Goal: Transaction & Acquisition: Book appointment/travel/reservation

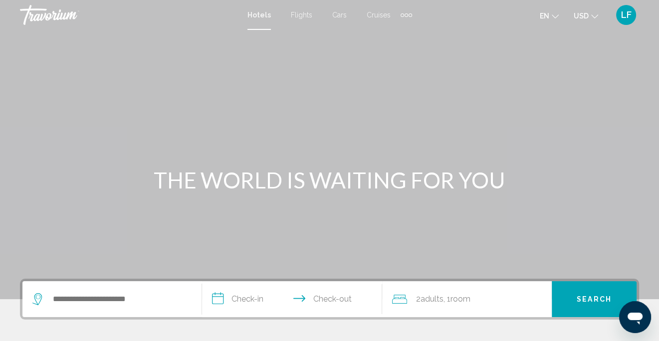
click at [406, 13] on div "Extra navigation items" at bounding box center [406, 14] width 3 height 3
click at [401, 36] on span "Activities" at bounding box center [390, 33] width 28 height 8
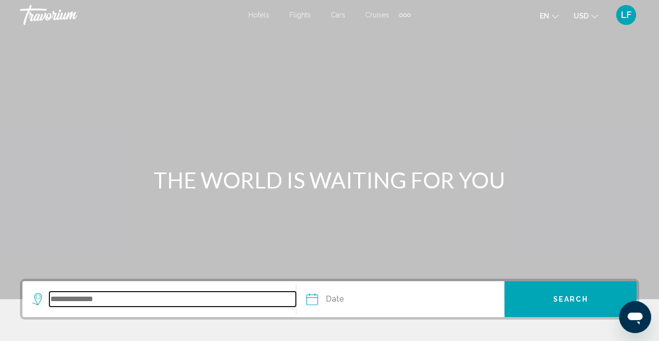
click at [96, 293] on input "Search widget" at bounding box center [172, 299] width 246 height 15
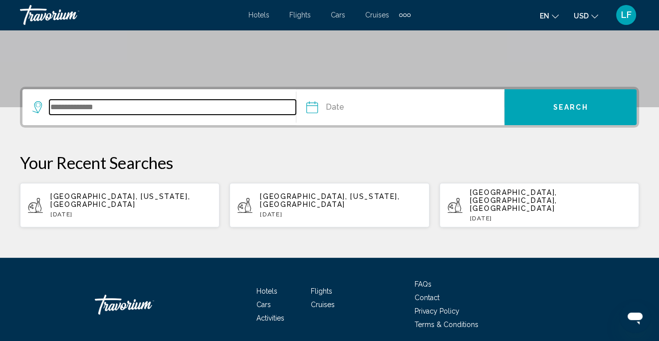
scroll to position [214, 0]
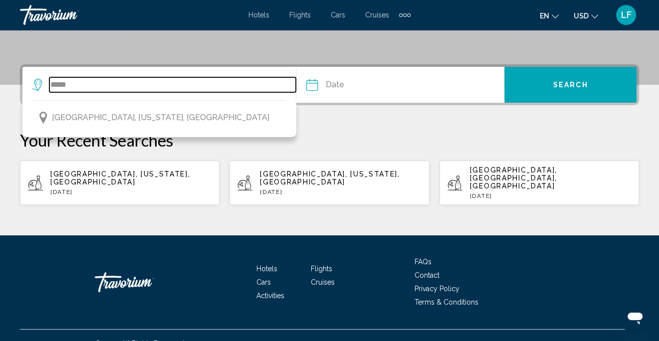
drag, startPoint x: 82, startPoint y: 86, endPoint x: 30, endPoint y: 87, distance: 51.9
click at [30, 87] on app-activities-destinations-search "***** [GEOGRAPHIC_DATA], [US_STATE], [GEOGRAPHIC_DATA]" at bounding box center [159, 85] width 274 height 36
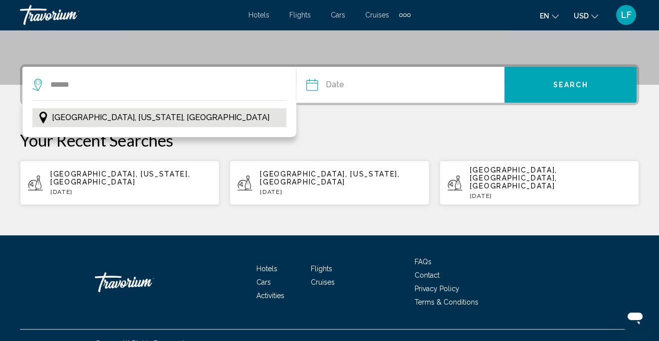
click at [105, 112] on span "[GEOGRAPHIC_DATA], [US_STATE], [GEOGRAPHIC_DATA]" at bounding box center [160, 118] width 217 height 14
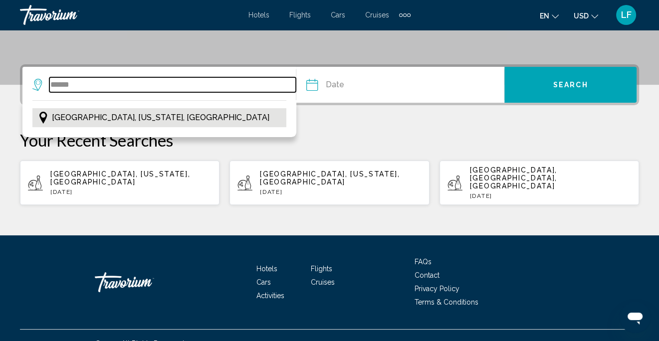
type input "**********"
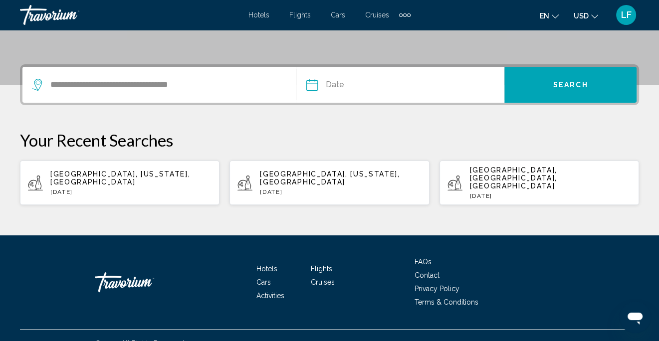
click at [345, 82] on input "Date" at bounding box center [355, 86] width 103 height 39
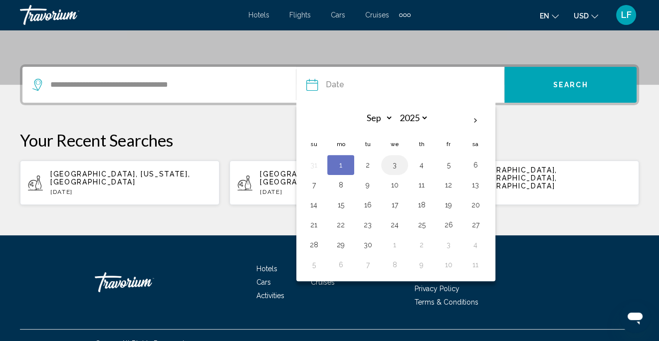
click at [397, 166] on button "3" at bounding box center [395, 165] width 16 height 14
type input "**********"
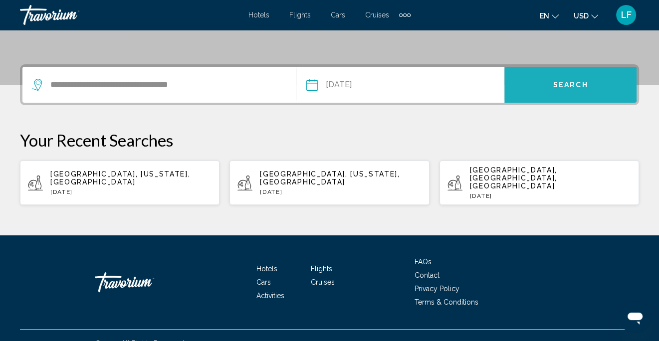
click at [578, 77] on button "Search" at bounding box center [570, 85] width 132 height 36
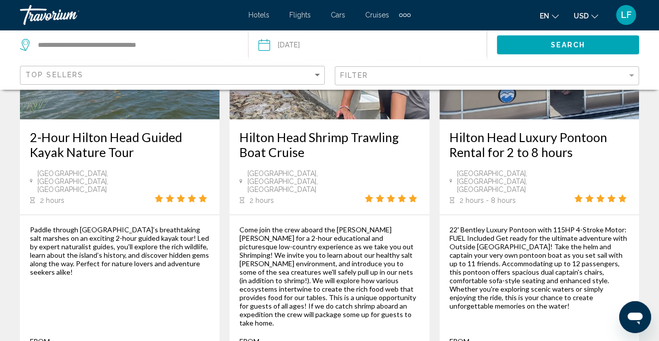
scroll to position [1596, 0]
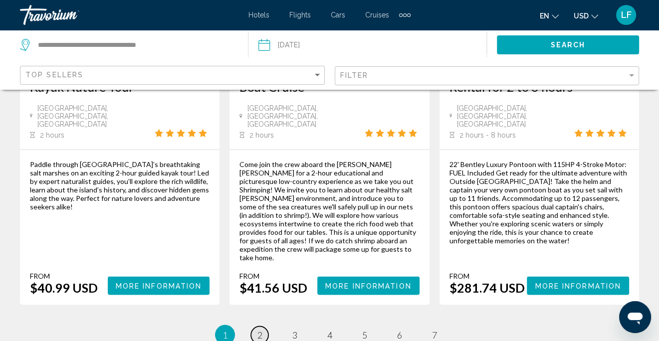
click at [261, 329] on span "2" at bounding box center [259, 334] width 5 height 11
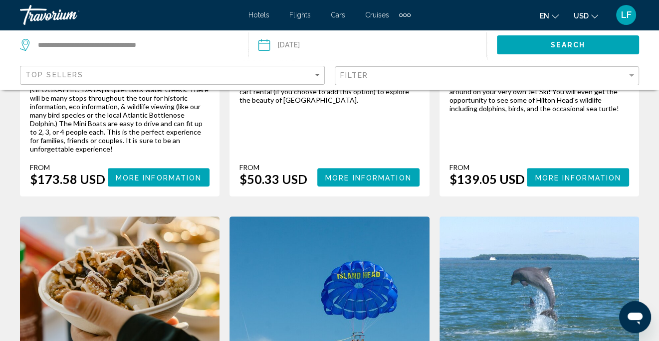
scroll to position [349, 0]
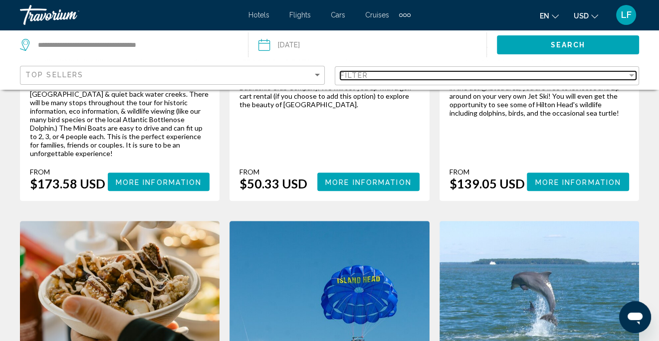
click at [632, 74] on div "Filter" at bounding box center [631, 75] width 5 height 2
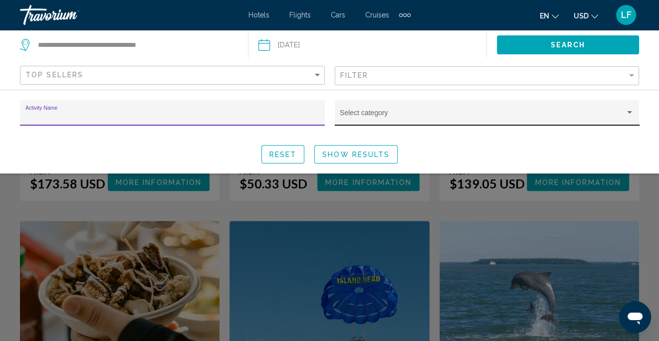
click at [634, 112] on div "Select category" at bounding box center [487, 112] width 305 height 25
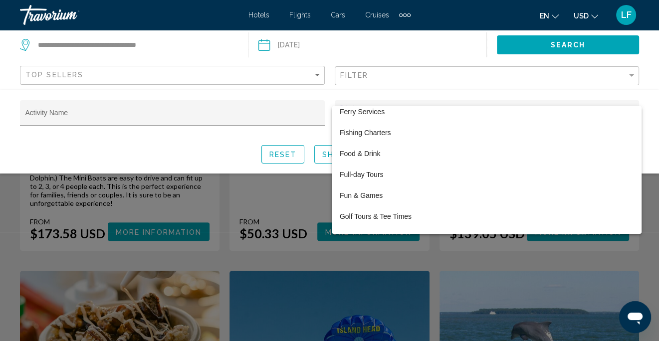
scroll to position [449, 0]
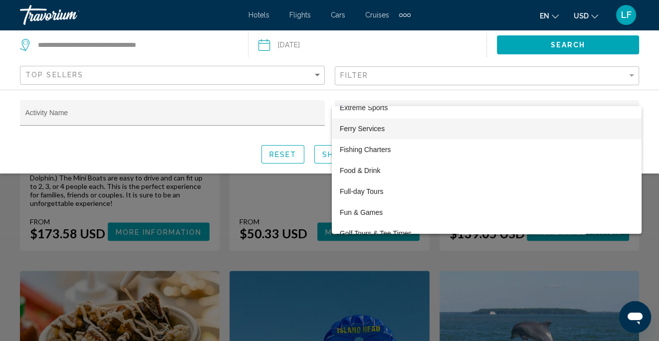
click at [376, 126] on span "Ferry Services" at bounding box center [487, 128] width 294 height 21
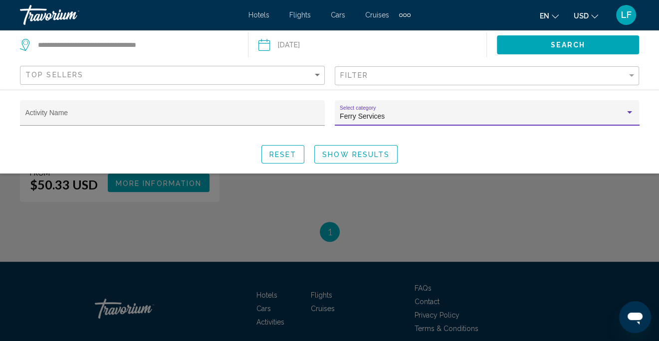
click at [371, 150] on span "Show Results" at bounding box center [355, 154] width 67 height 8
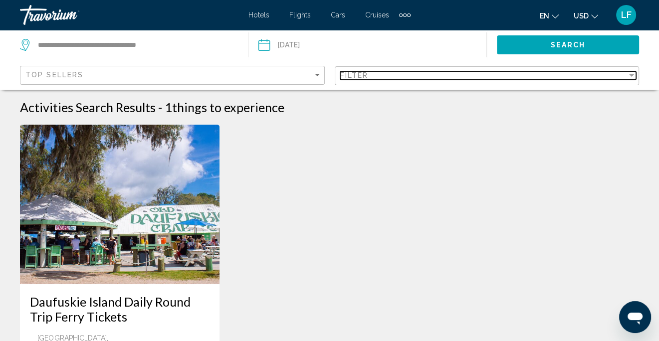
click at [635, 74] on div "Filter" at bounding box center [631, 75] width 9 height 8
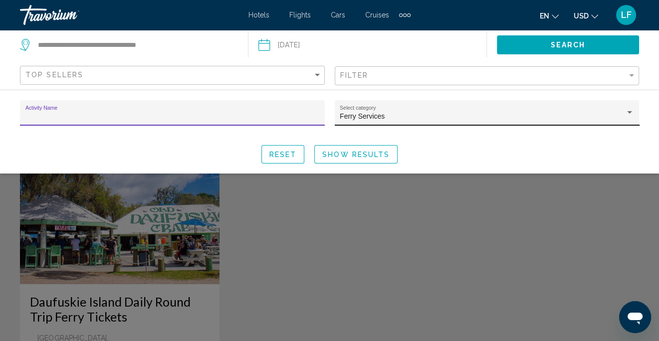
click at [630, 108] on div "Ferry Services Select category" at bounding box center [487, 116] width 294 height 20
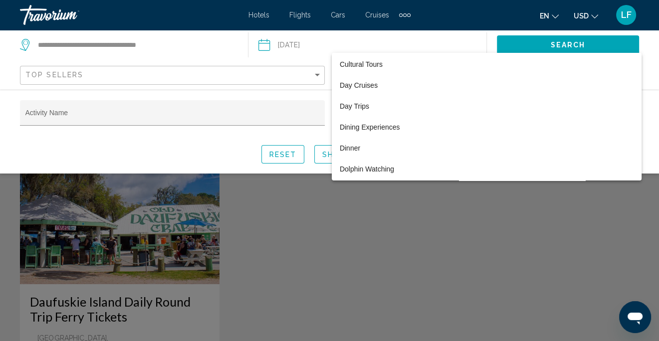
scroll to position [257, 0]
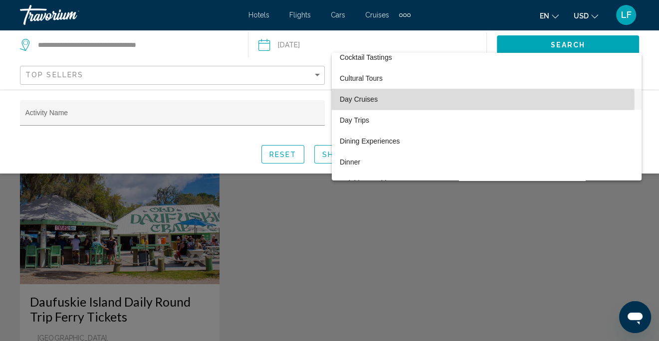
click at [366, 101] on span "Day Cruises" at bounding box center [487, 99] width 294 height 21
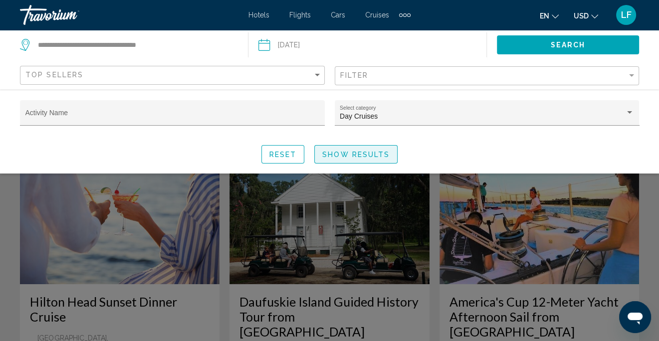
click at [357, 154] on span "Show Results" at bounding box center [355, 155] width 67 height 8
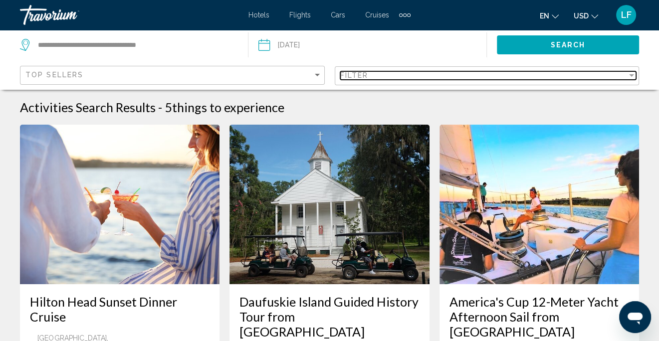
click at [630, 77] on div "Filter" at bounding box center [631, 75] width 9 height 8
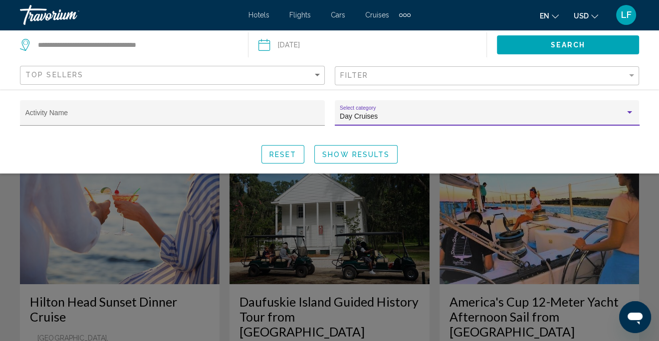
click at [629, 112] on div "Search widget" at bounding box center [629, 112] width 5 height 2
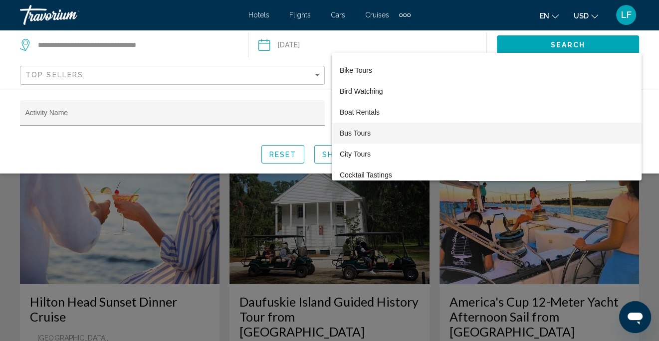
scroll to position [190, 0]
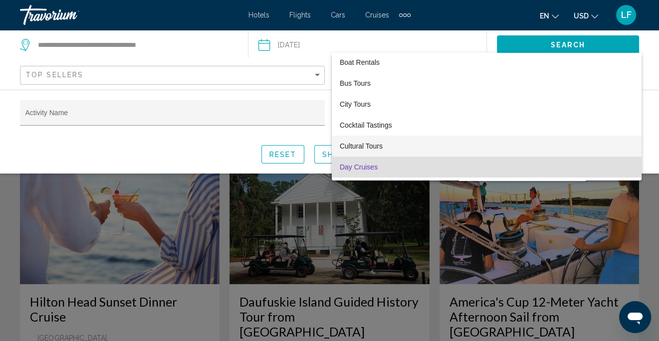
click at [360, 146] on span "Cultural Tours" at bounding box center [487, 146] width 294 height 21
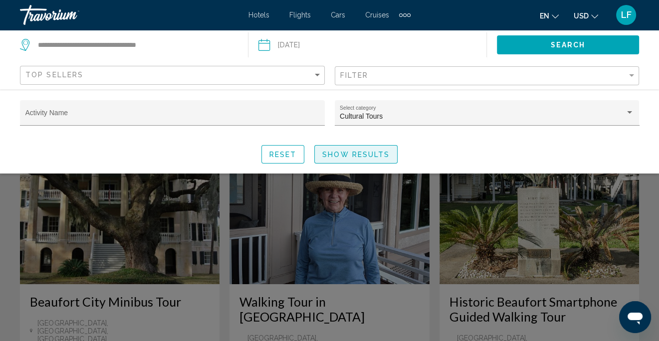
click at [361, 150] on button "Show Results" at bounding box center [355, 154] width 83 height 18
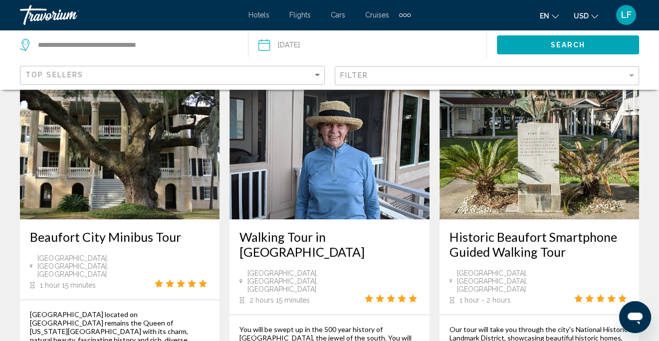
scroll to position [50, 0]
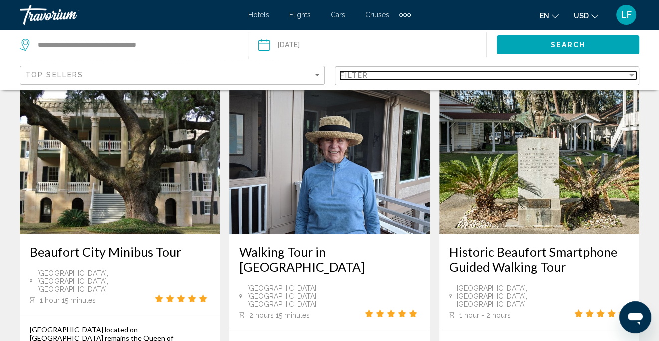
click at [631, 75] on div "Filter" at bounding box center [631, 75] width 5 height 2
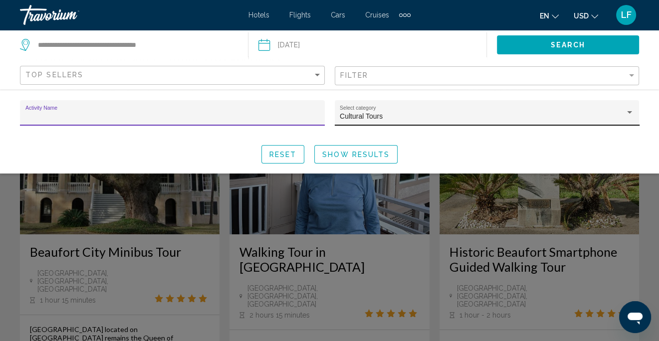
click at [630, 111] on div "Search widget" at bounding box center [629, 112] width 5 height 2
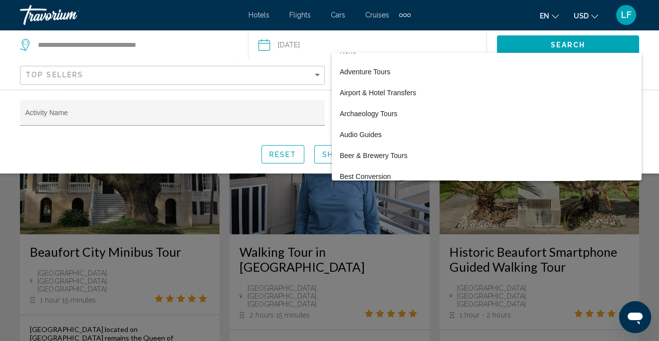
scroll to position [0, 0]
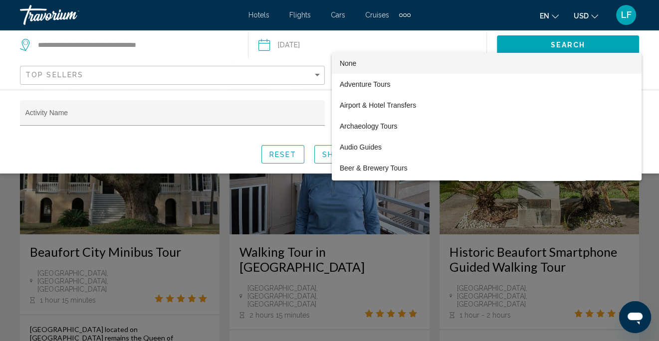
click at [367, 63] on span "None" at bounding box center [487, 63] width 294 height 21
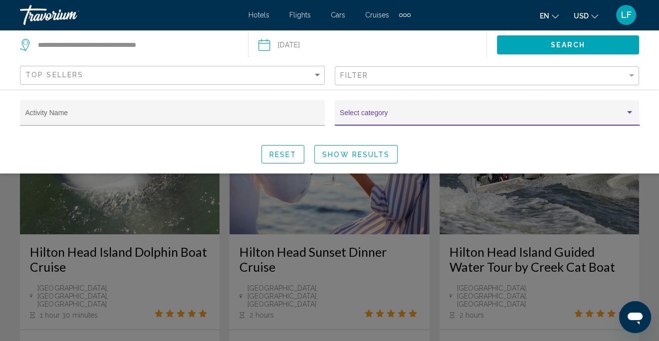
click at [376, 142] on div "Activity Name Select category Reset Show Results" at bounding box center [329, 131] width 659 height 63
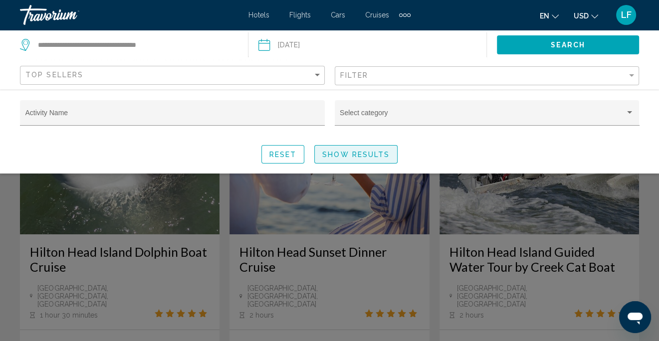
click at [371, 149] on button "Show Results" at bounding box center [355, 154] width 83 height 18
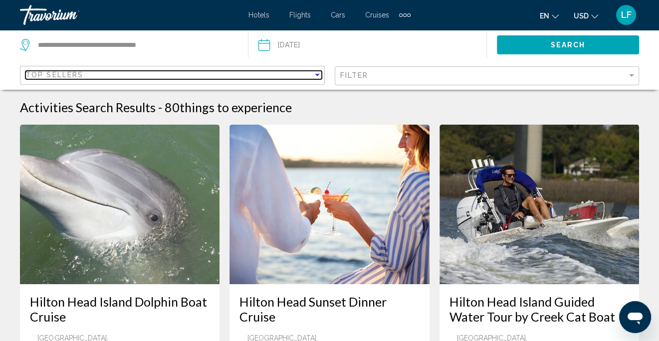
click at [313, 73] on div "Sort by" at bounding box center [317, 75] width 9 height 8
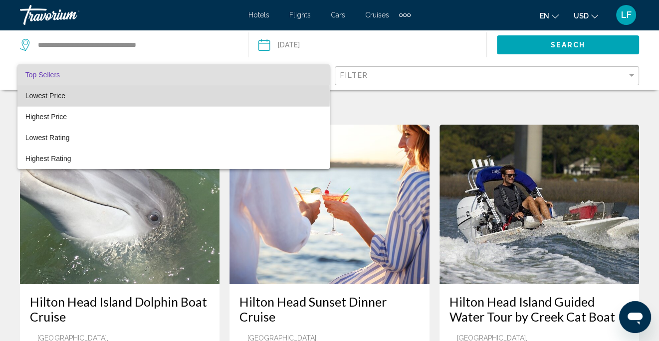
click at [46, 96] on span "Lowest Price" at bounding box center [45, 96] width 40 height 8
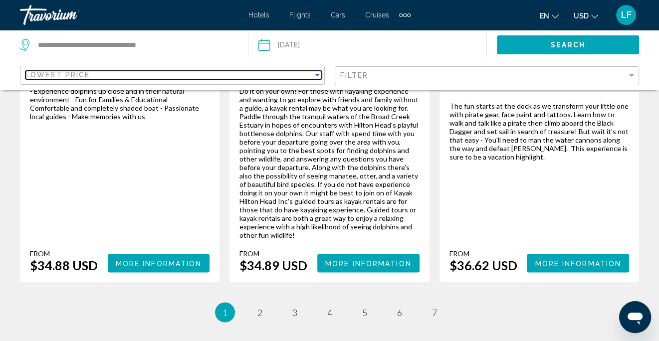
scroll to position [1666, 0]
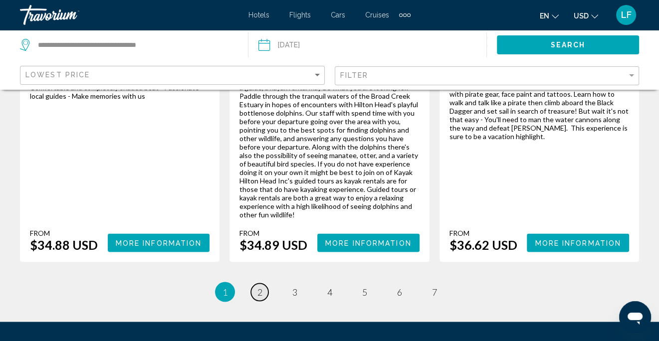
click at [260, 287] on span "2" at bounding box center [259, 292] width 5 height 11
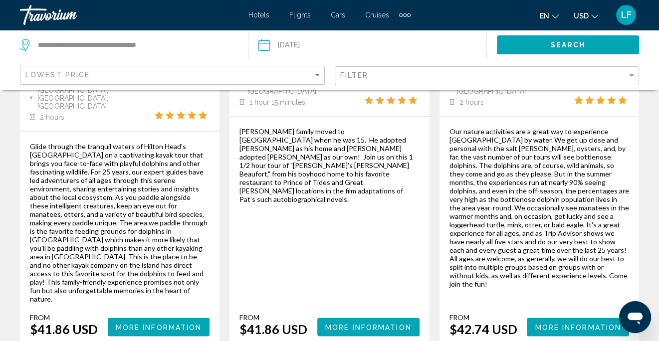
scroll to position [1685, 0]
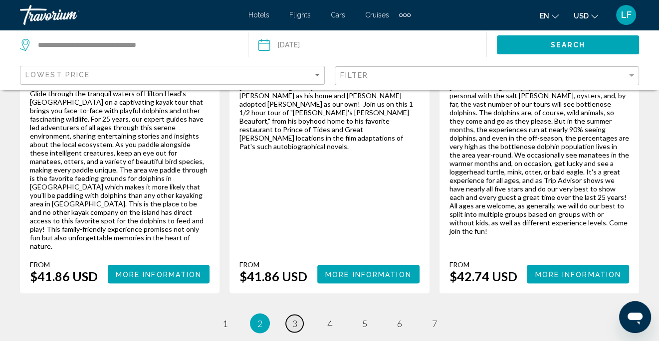
click at [297, 315] on link "page 3" at bounding box center [294, 323] width 17 height 17
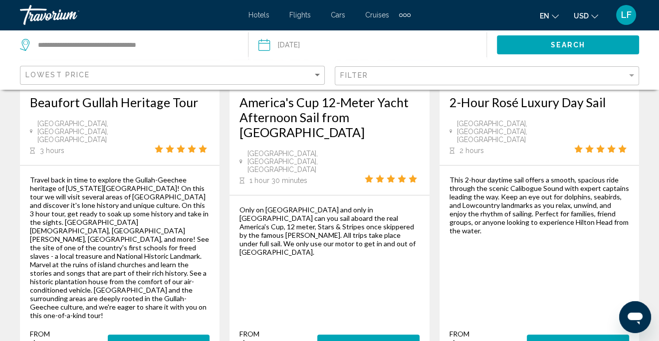
scroll to position [249, 0]
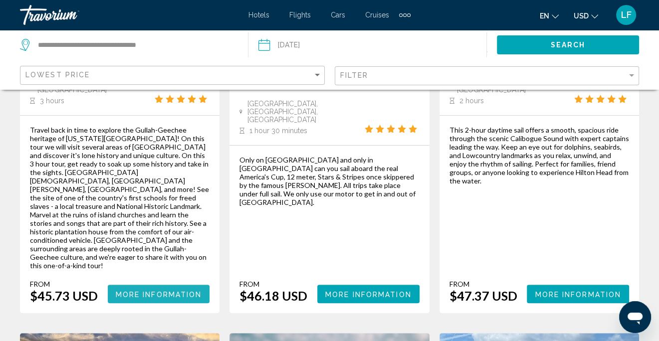
click at [172, 290] on span "More Information" at bounding box center [159, 294] width 86 height 8
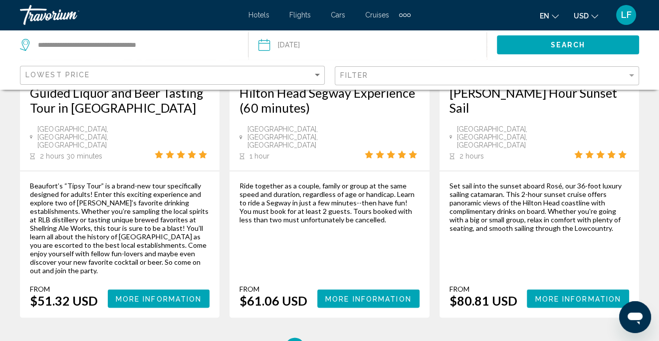
scroll to position [1496, 0]
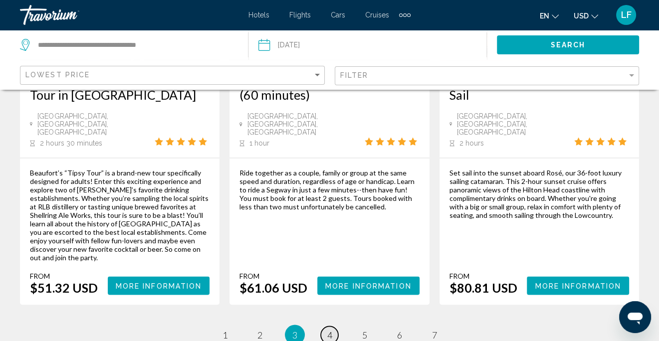
click at [329, 329] on span "4" at bounding box center [329, 334] width 5 height 11
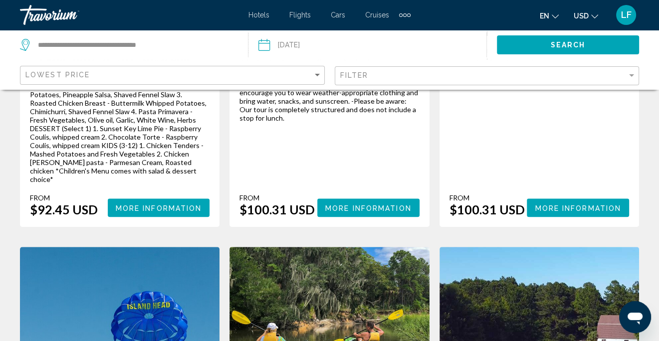
scroll to position [698, 0]
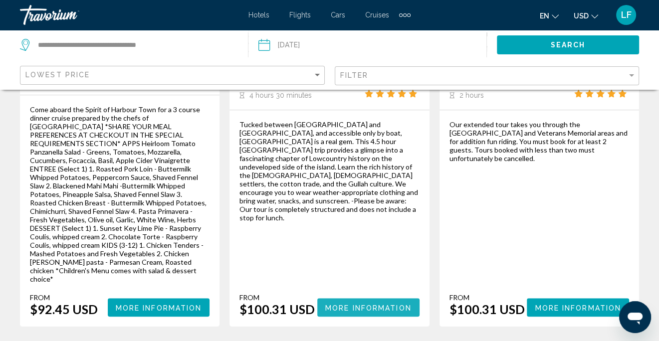
click at [371, 304] on span "More Information" at bounding box center [368, 308] width 86 height 8
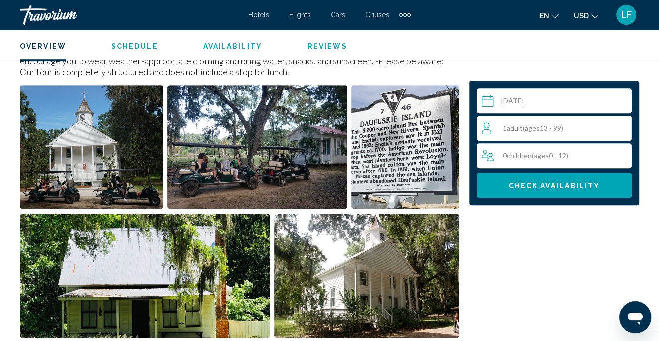
scroll to position [495, 0]
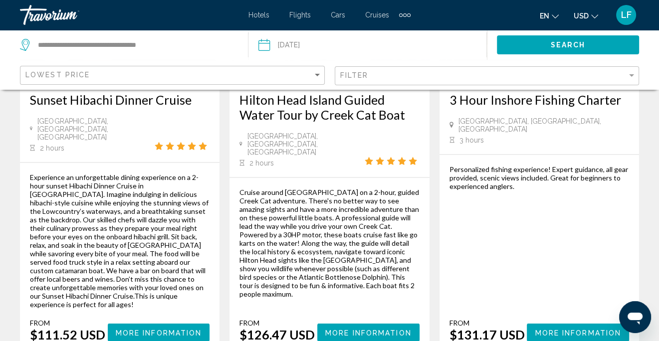
scroll to position [1596, 0]
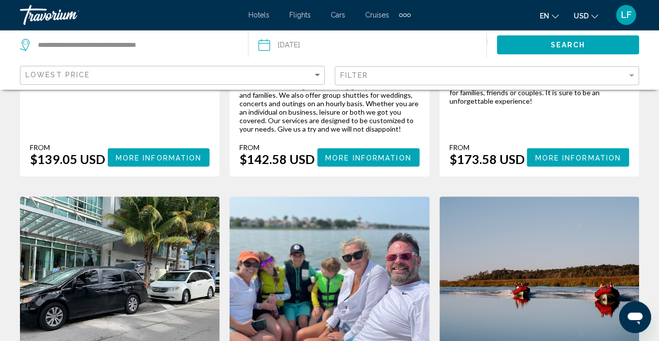
scroll to position [349, 0]
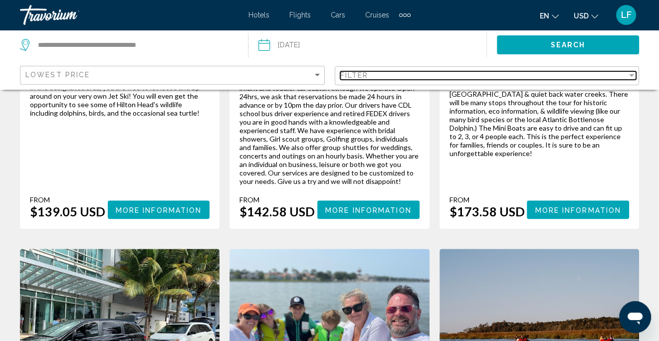
click at [633, 75] on div "Filter" at bounding box center [631, 75] width 5 height 2
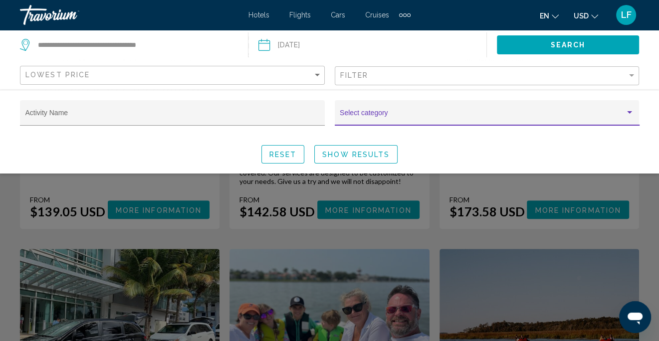
click at [629, 113] on div "Search widget" at bounding box center [629, 112] width 5 height 2
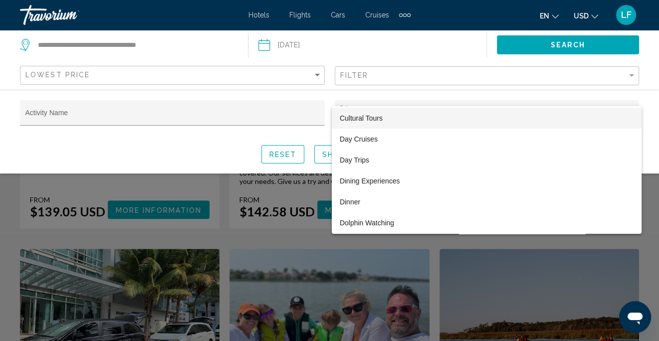
scroll to position [249, 0]
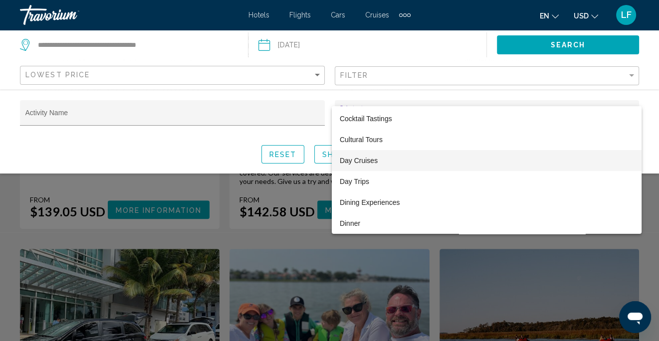
click at [369, 156] on span "Day Cruises" at bounding box center [487, 160] width 294 height 21
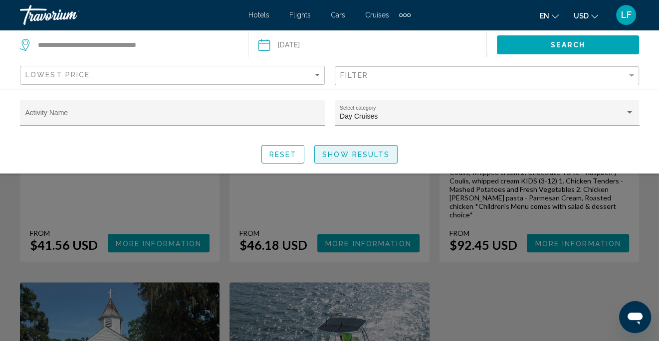
click at [369, 156] on span "Show Results" at bounding box center [355, 155] width 67 height 8
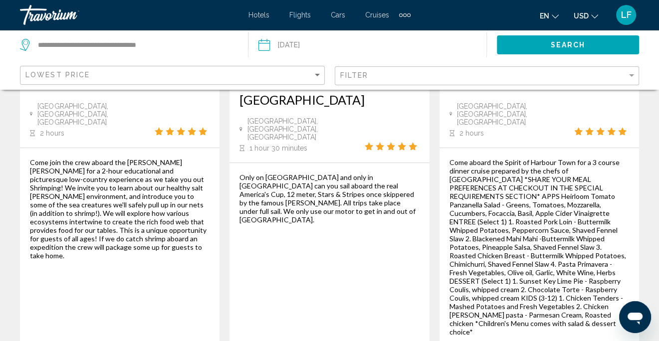
scroll to position [299, 0]
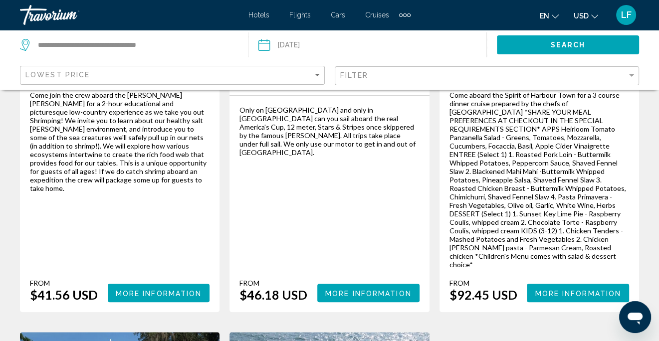
click at [563, 289] on span "More Information" at bounding box center [578, 293] width 86 height 8
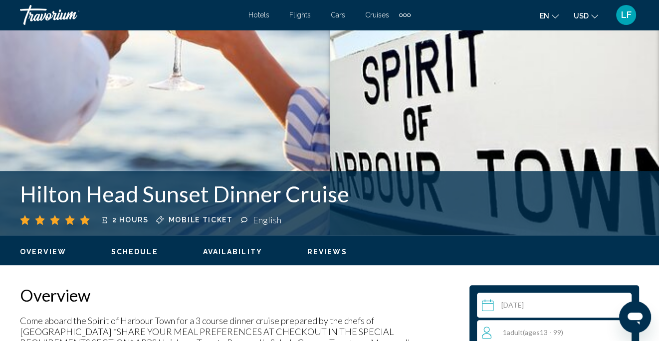
scroll to position [245, 0]
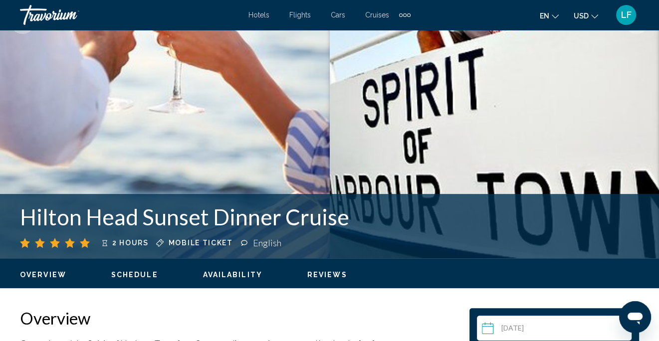
click at [219, 277] on span "Availability" at bounding box center [232, 275] width 59 height 8
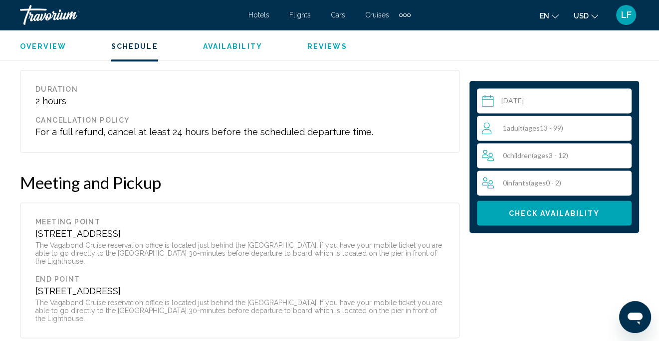
scroll to position [1529, 0]
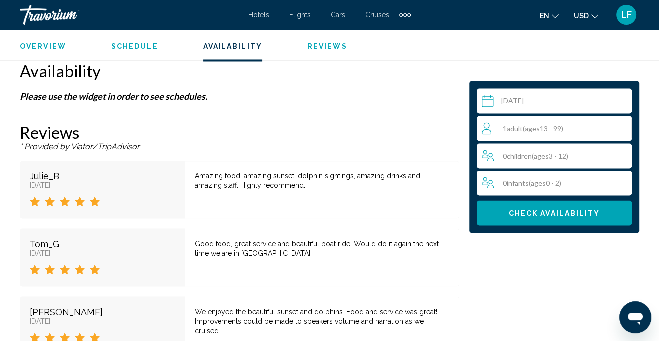
click at [582, 129] on div "1 Adult Adults ( ages [DEMOGRAPHIC_DATA])" at bounding box center [556, 128] width 149 height 12
click at [624, 126] on icon "Increment adults" at bounding box center [621, 128] width 9 height 12
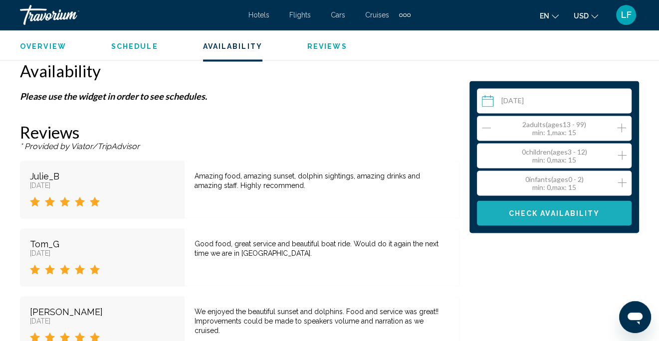
click at [545, 211] on span "Check Availability" at bounding box center [554, 213] width 91 height 8
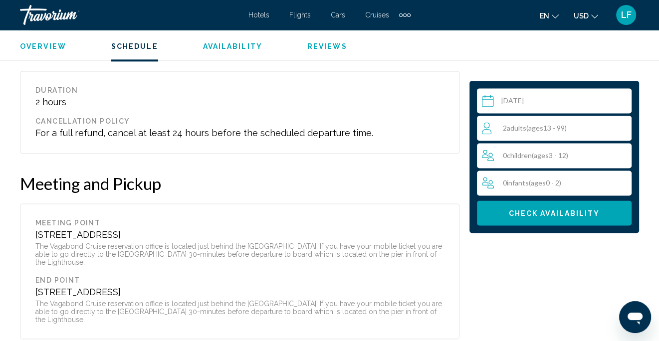
scroll to position [1231, 0]
